Goal: Information Seeking & Learning: Learn about a topic

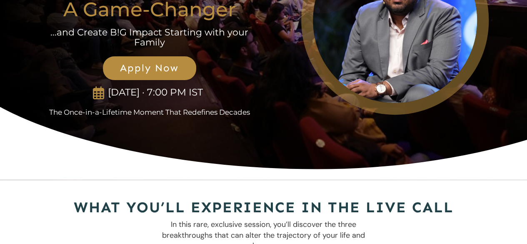
scroll to position [96, 0]
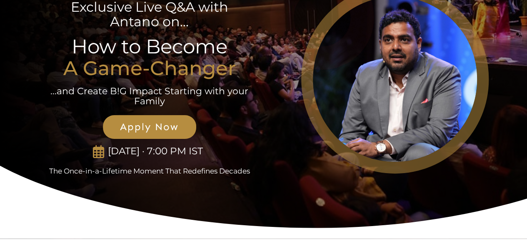
scroll to position [0, 0]
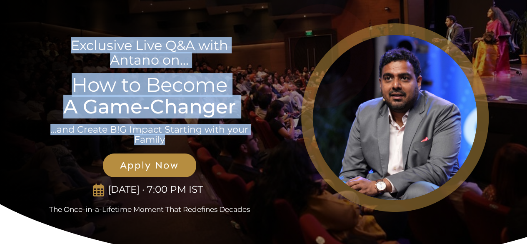
drag, startPoint x: 72, startPoint y: 47, endPoint x: 229, endPoint y: 138, distance: 182.1
click at [229, 138] on div "Exclusive Live Q&A with Antano on... How to Become A Game-Changer ...and Create…" at bounding box center [150, 117] width 222 height 193
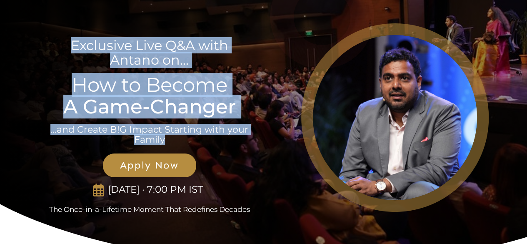
copy div "Exclusive Live Q&A with Antano on... How to Become A Game-Changer ...and Create…"
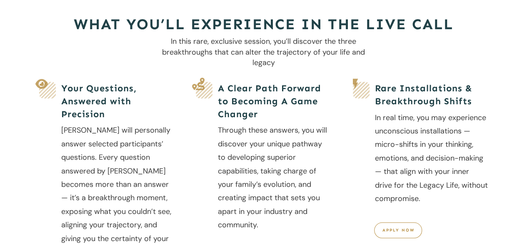
scroll to position [279, 0]
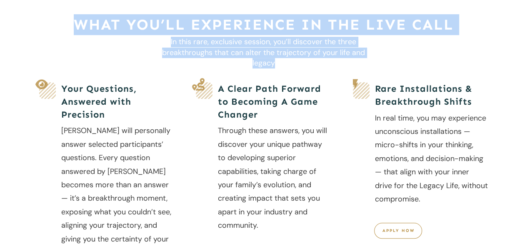
drag, startPoint x: 77, startPoint y: 25, endPoint x: 416, endPoint y: 60, distance: 340.7
click at [416, 60] on div "What You’ll Experience in the Live Call In this rare, exclusive session, you’ll…" at bounding box center [264, 167] width 450 height 307
copy div "What You’ll Experience in the Live Call In this rare, exclusive session, you’ll…"
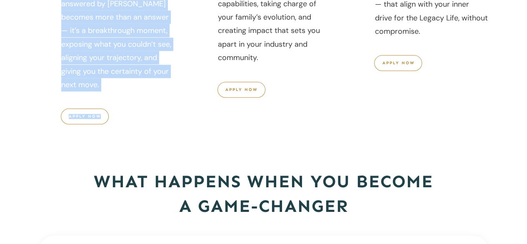
scroll to position [469, 0]
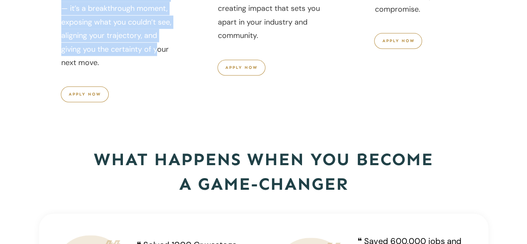
drag, startPoint x: 60, startPoint y: 92, endPoint x: 119, endPoint y: 60, distance: 67.1
copy div "Your Questions, Answered with Precision [PERSON_NAME] will personally answer se…"
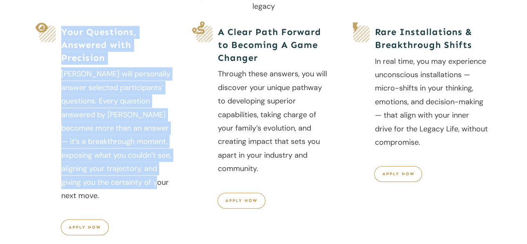
scroll to position [337, 0]
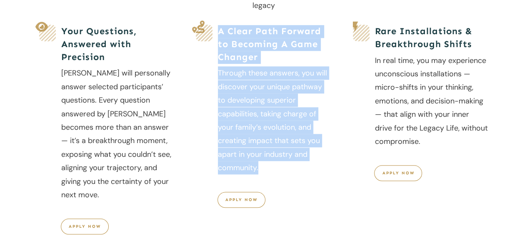
drag, startPoint x: 220, startPoint y: 30, endPoint x: 276, endPoint y: 166, distance: 147.1
click at [276, 166] on div "A Clear Path Forward to Becoming A Game Changer Through these answers, you will…" at bounding box center [274, 116] width 114 height 183
copy div "A Clear Path Forward to Becoming A Game Changer Through these answers, you will…"
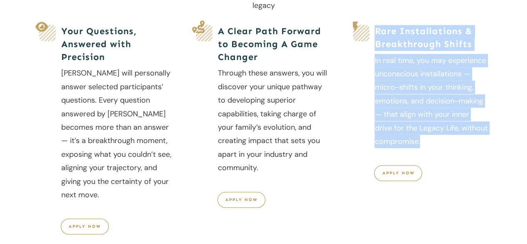
drag, startPoint x: 375, startPoint y: 30, endPoint x: 454, endPoint y: 143, distance: 137.5
click at [454, 143] on div "Rare Installations & Breakthrough Shifts In real time, you may experience uncon…" at bounding box center [431, 103] width 114 height 156
copy div "Rare Installations & Breakthrough Shifts In real time, you may experience uncon…"
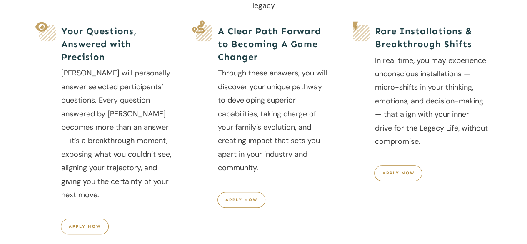
click at [333, 103] on div "Rare Installations & Breakthrough Shifts In real time, you may experience uncon…" at bounding box center [409, 143] width 157 height 239
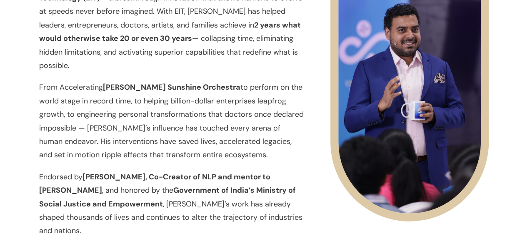
scroll to position [1067, 0]
